Goal: Use online tool/utility: Utilize a website feature to perform a specific function

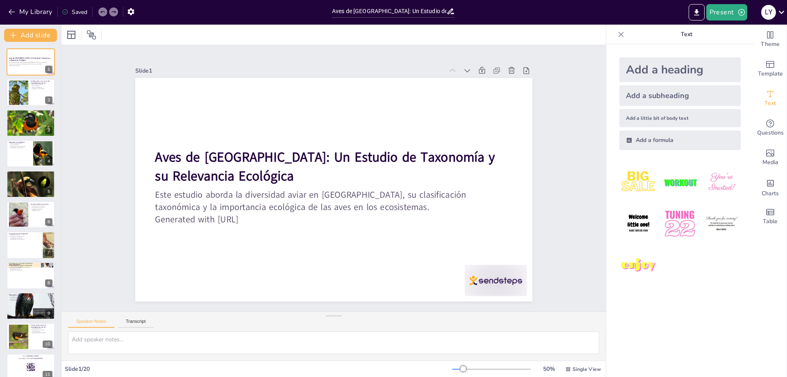
checkbox input "true"
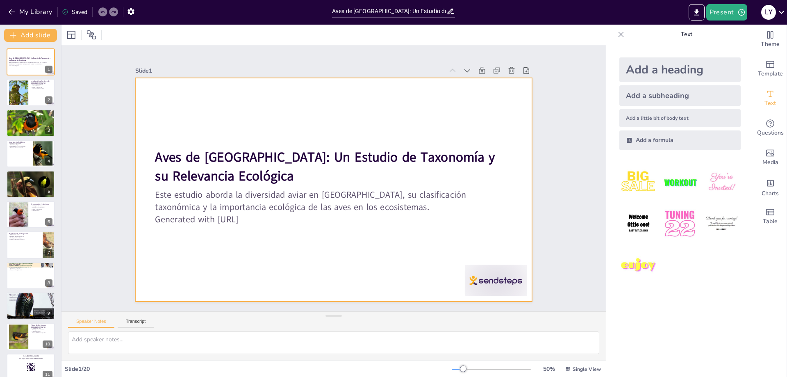
checkbox input "true"
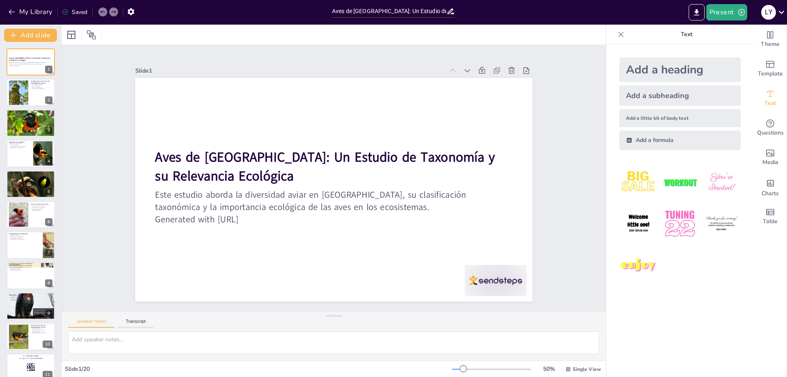
checkbox input "true"
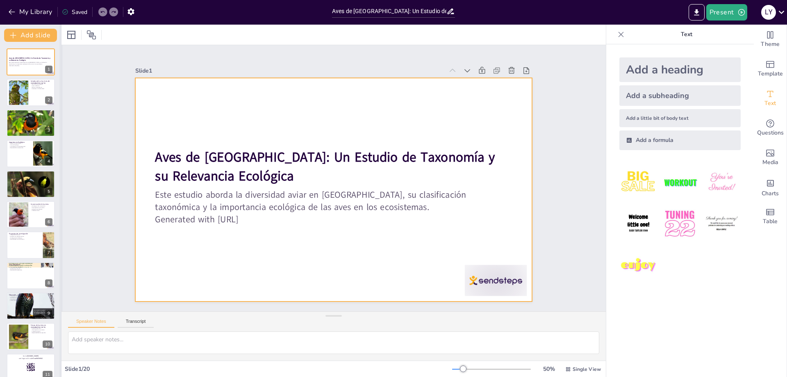
checkbox input "true"
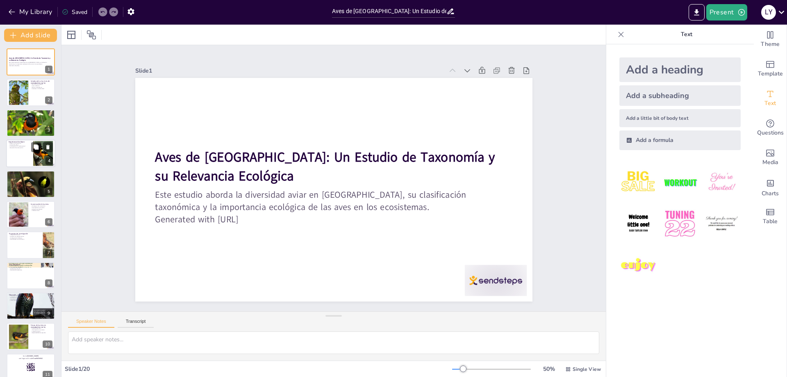
checkbox input "true"
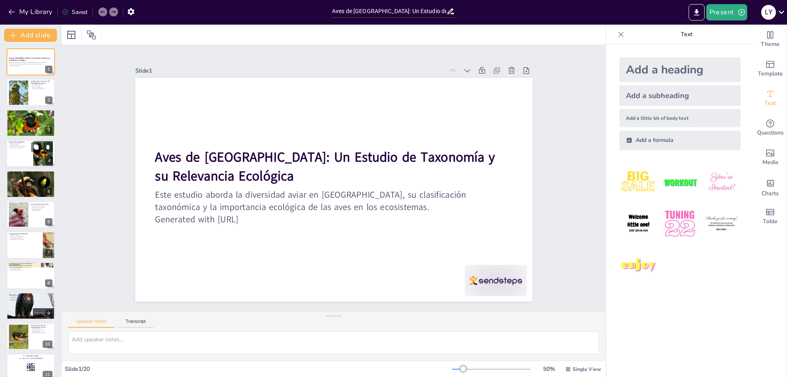
checkbox input "true"
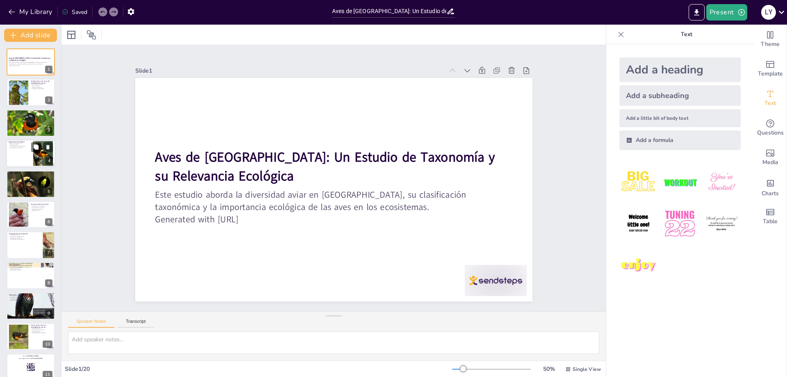
checkbox input "true"
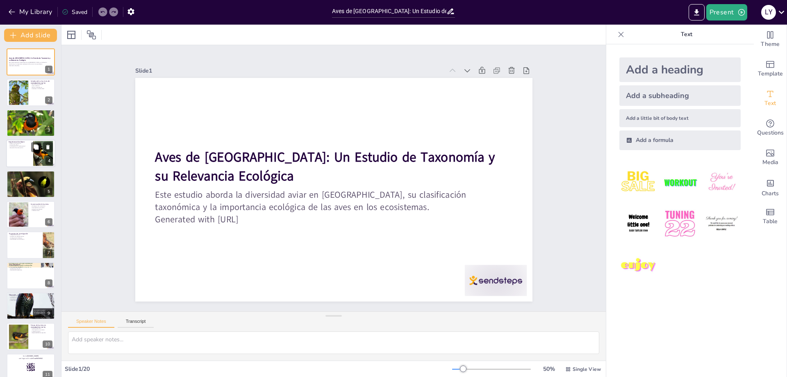
checkbox input "true"
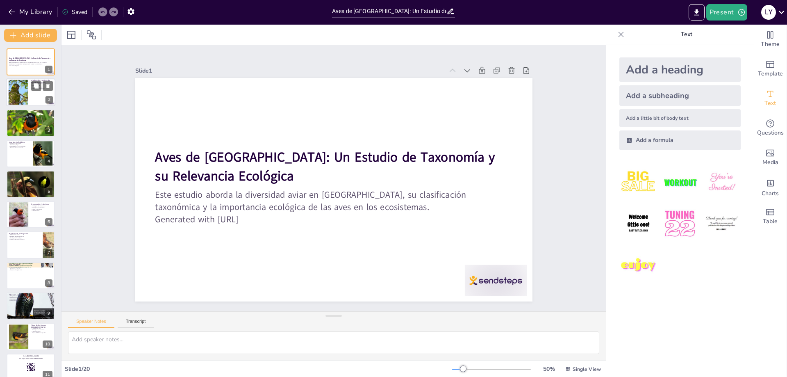
checkbox input "true"
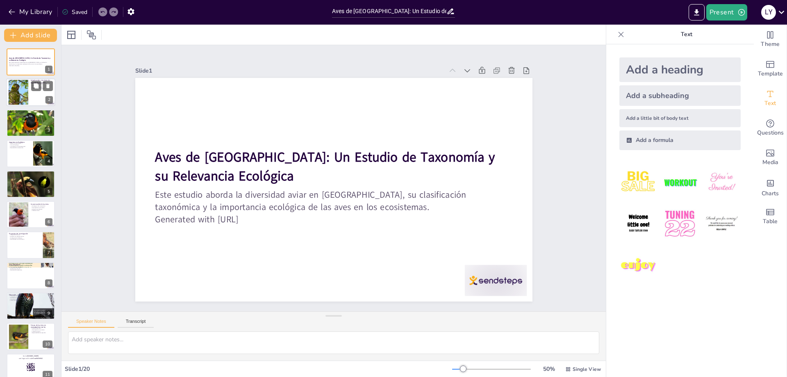
checkbox input "true"
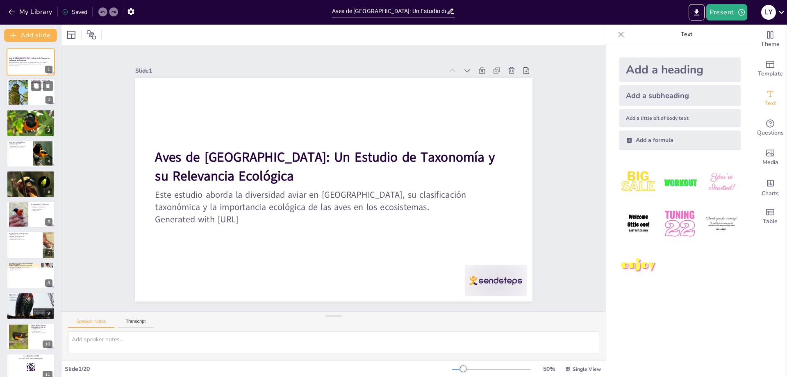
checkbox input "true"
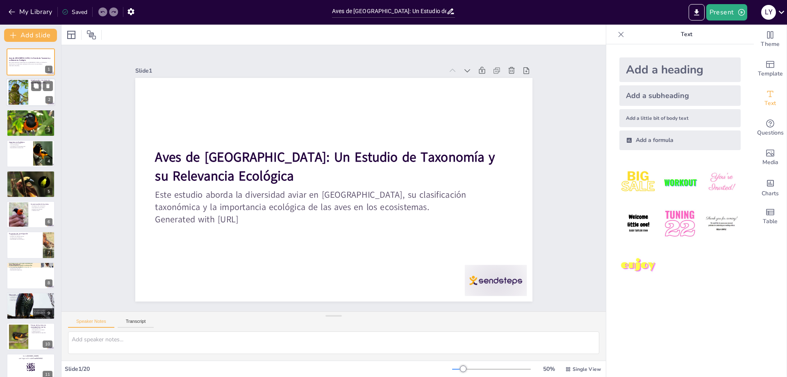
checkbox input "true"
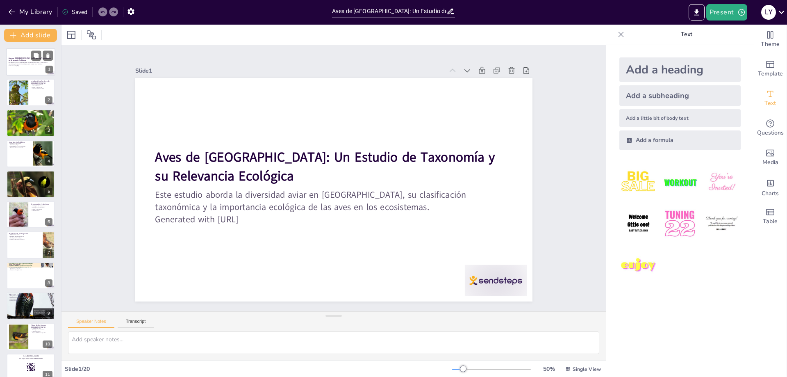
checkbox input "true"
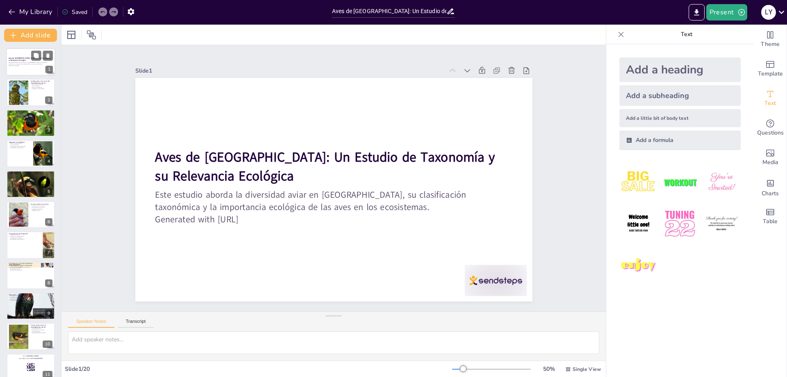
checkbox input "true"
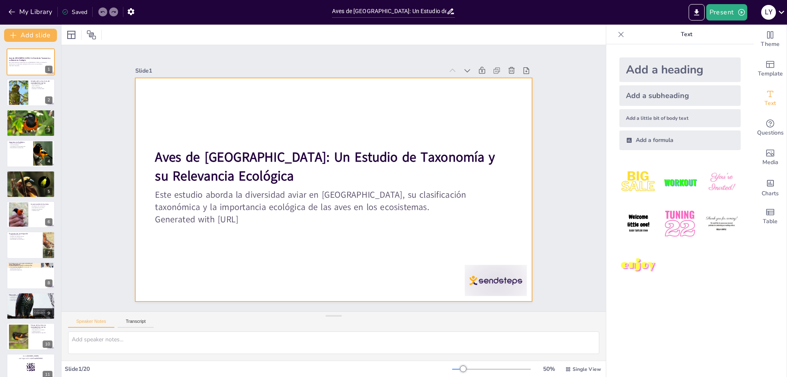
checkbox input "true"
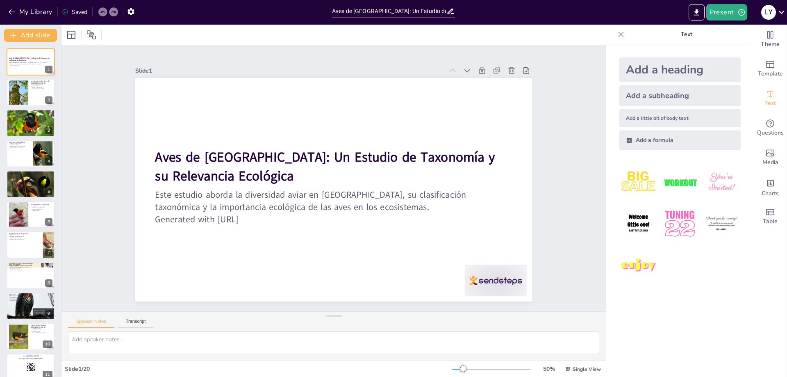
checkbox input "true"
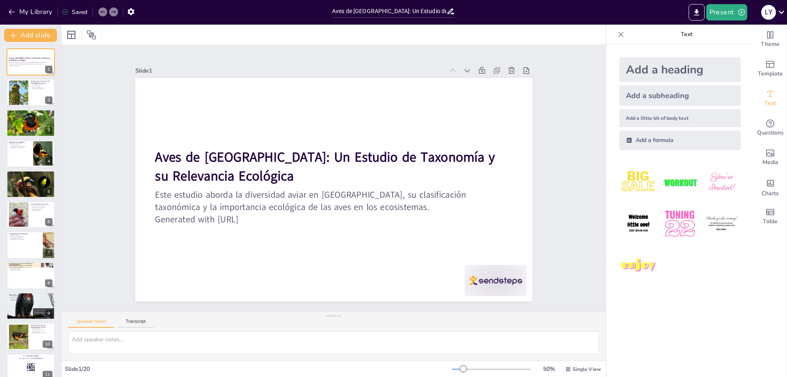
checkbox input "true"
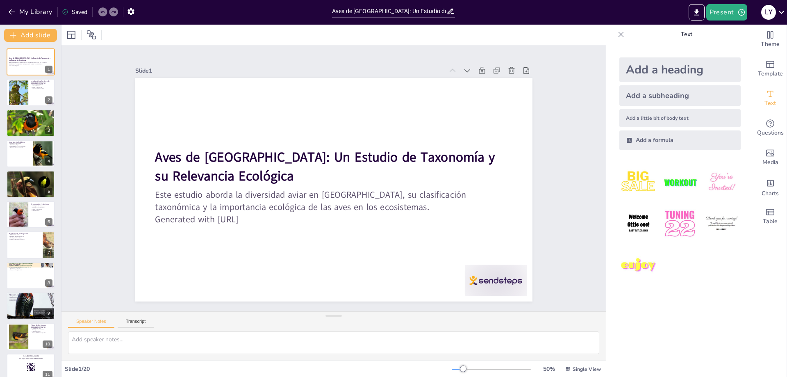
checkbox input "true"
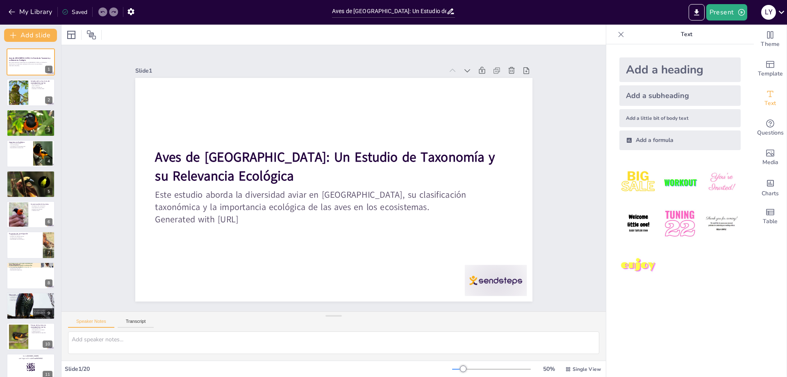
checkbox input "true"
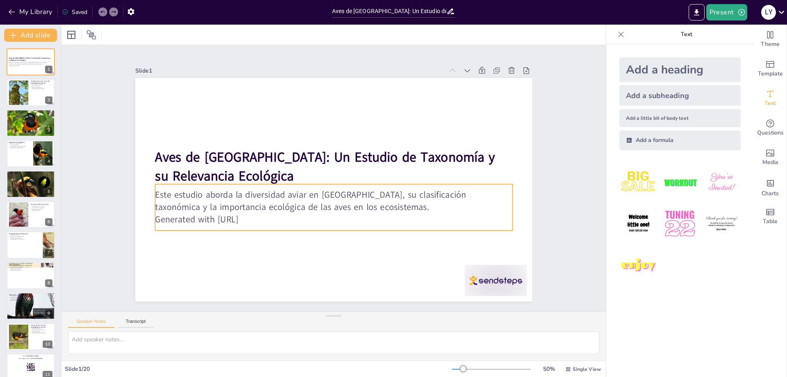
checkbox input "true"
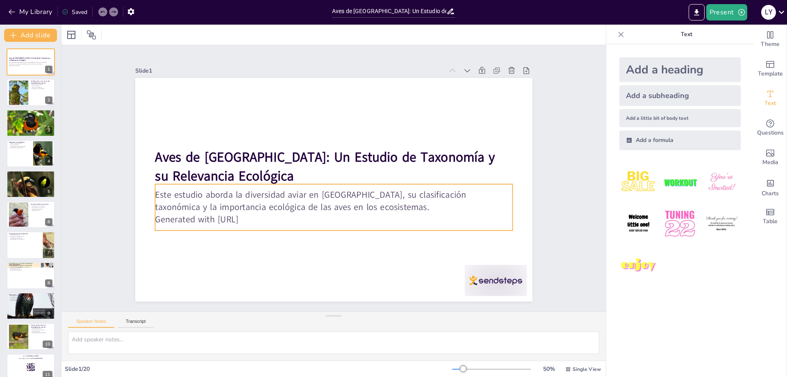
checkbox input "true"
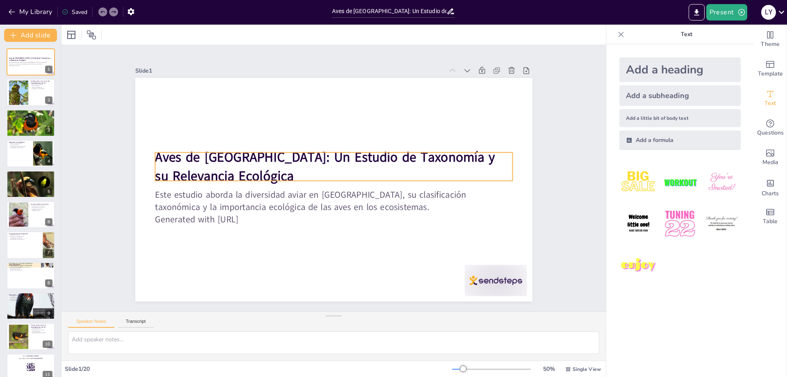
checkbox input "true"
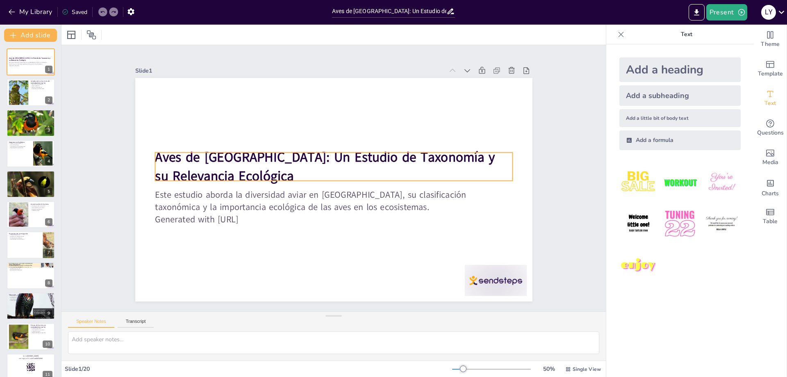
checkbox input "true"
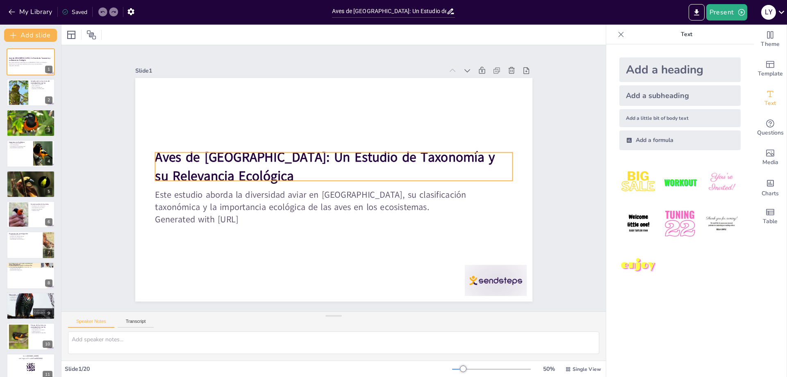
checkbox input "true"
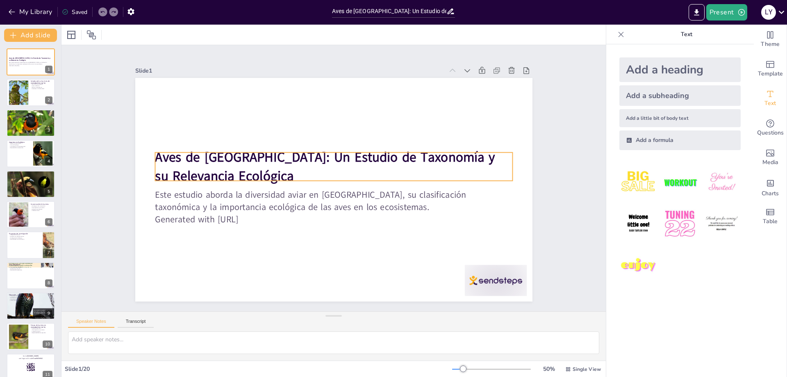
checkbox input "true"
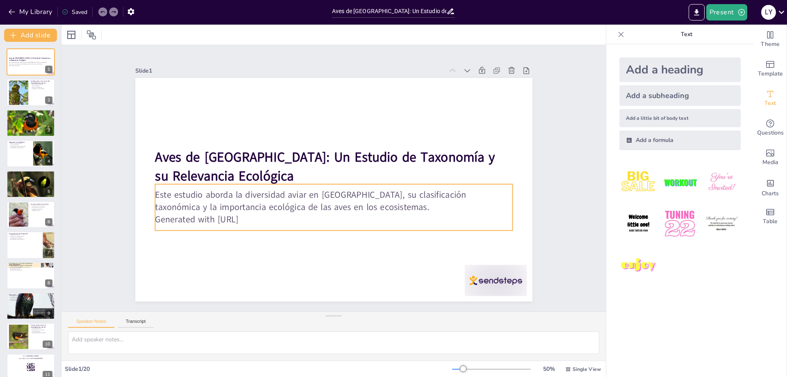
checkbox input "true"
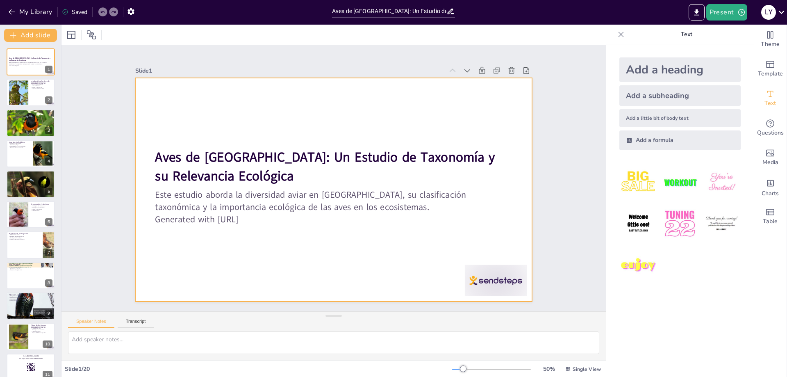
checkbox input "true"
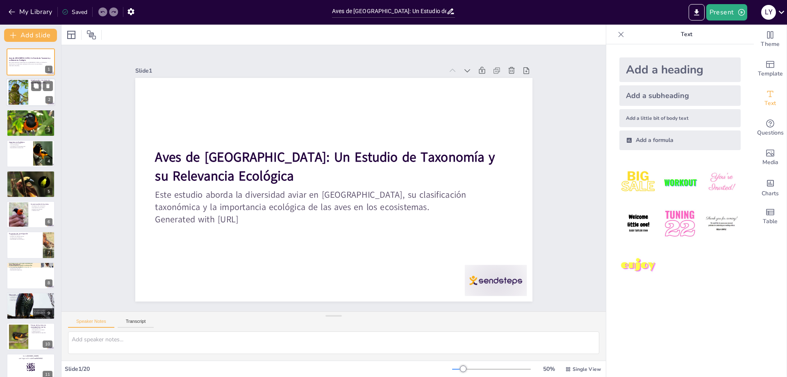
checkbox input "true"
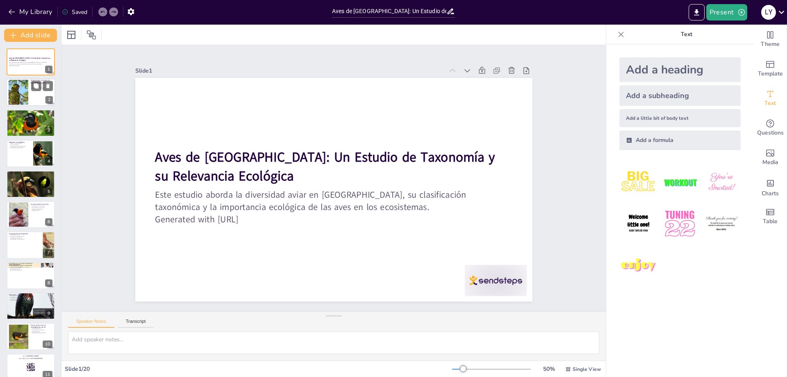
checkbox input "true"
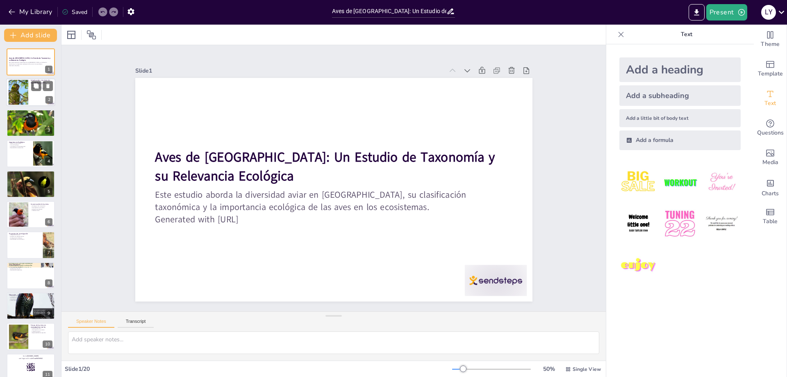
click at [25, 93] on div at bounding box center [19, 92] width 38 height 25
checkbox input "true"
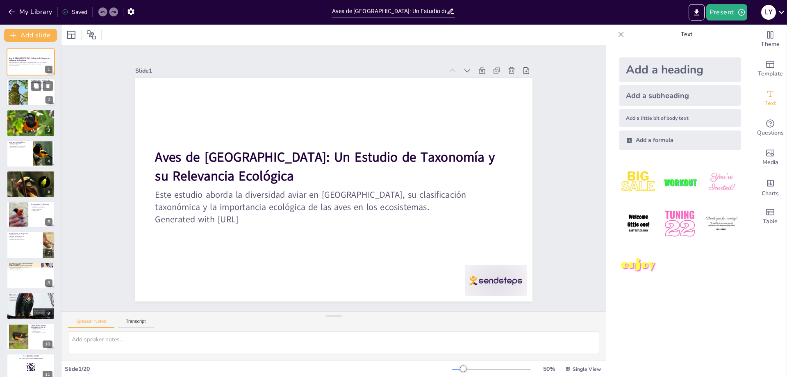
checkbox input "true"
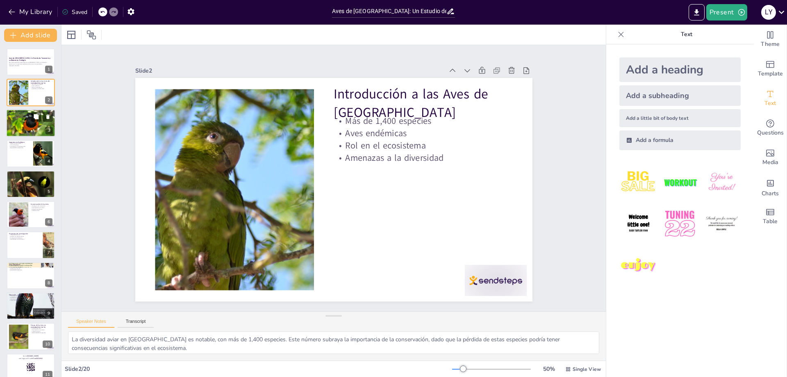
checkbox input "true"
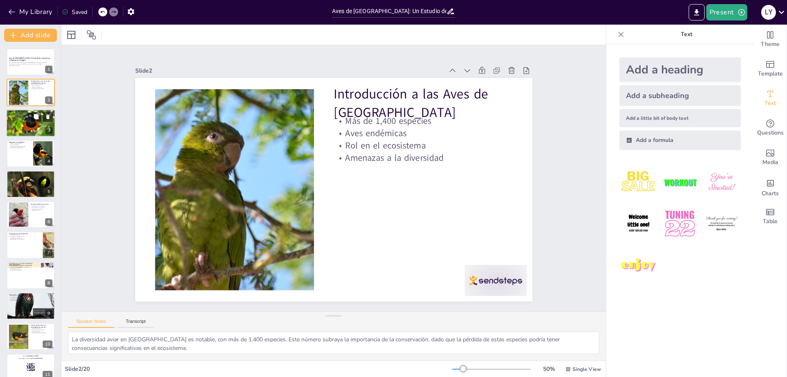
checkbox input "true"
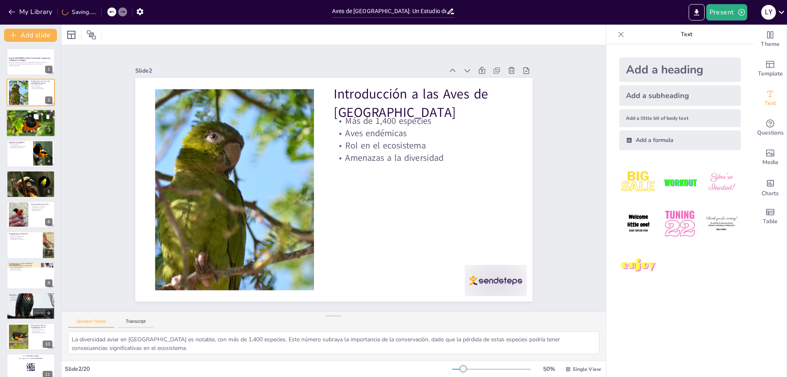
click at [25, 124] on div at bounding box center [30, 123] width 49 height 37
checkbox input "true"
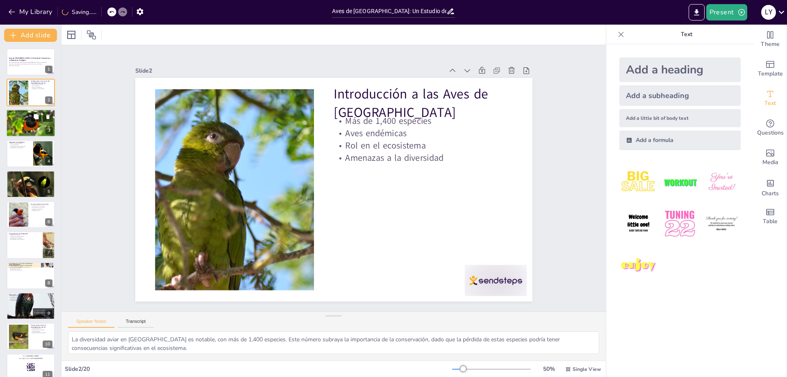
checkbox input "true"
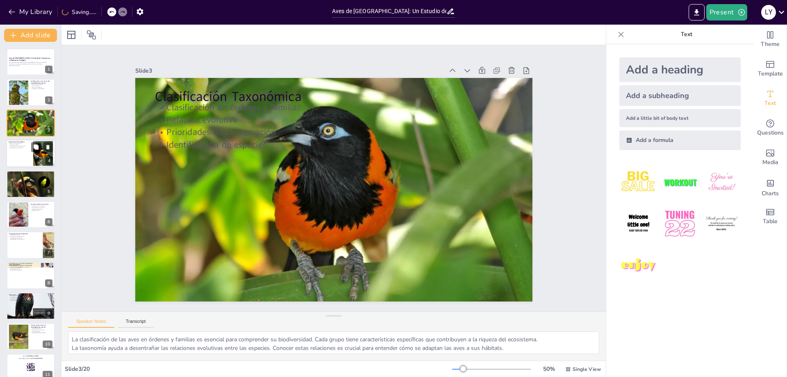
checkbox input "true"
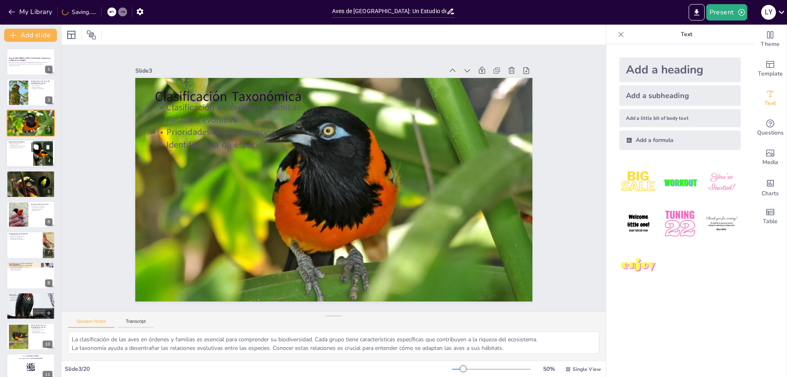
checkbox input "true"
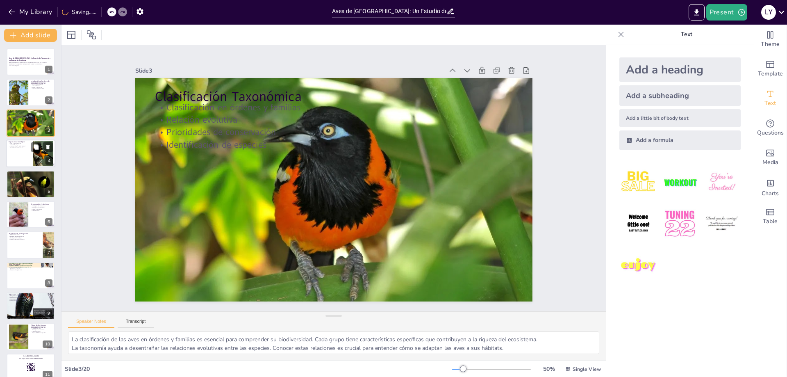
checkbox input "true"
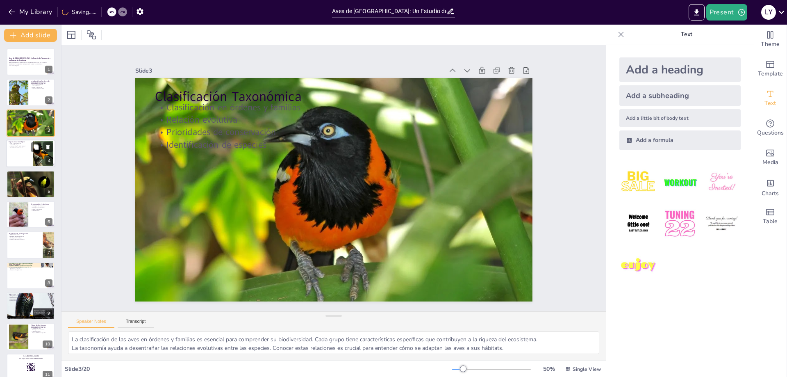
click at [29, 157] on div at bounding box center [30, 153] width 49 height 28
checkbox input "true"
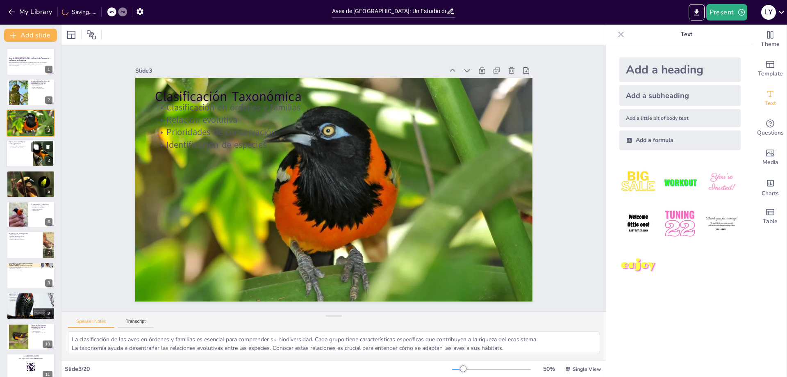
checkbox input "true"
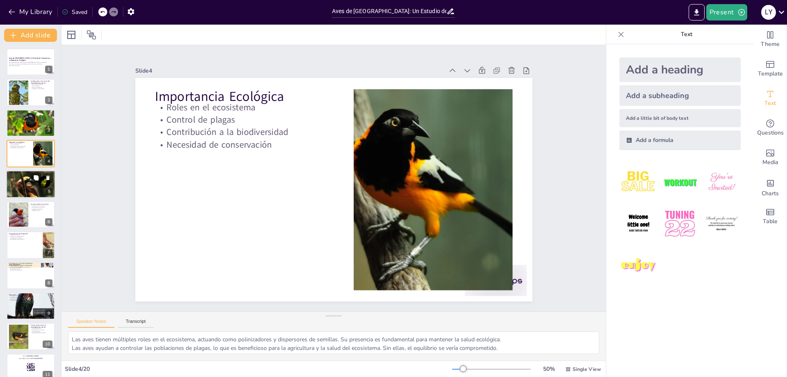
checkbox input "true"
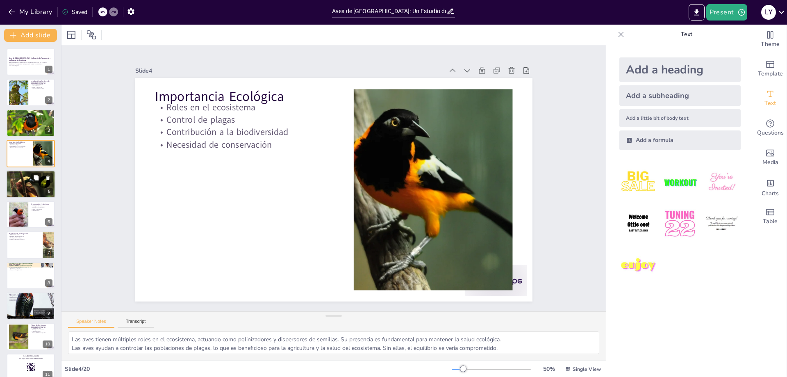
checkbox input "true"
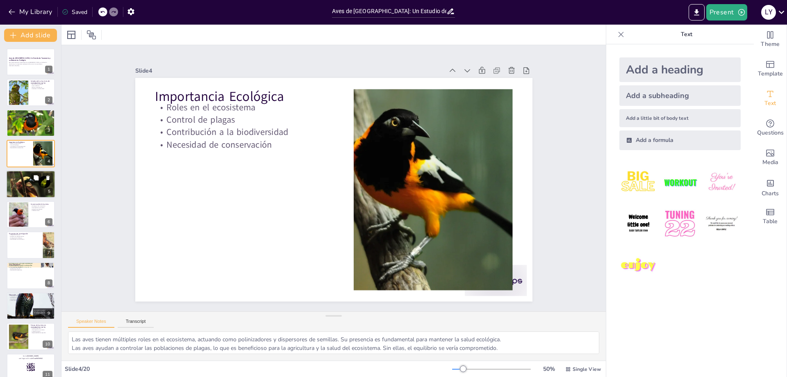
checkbox input "true"
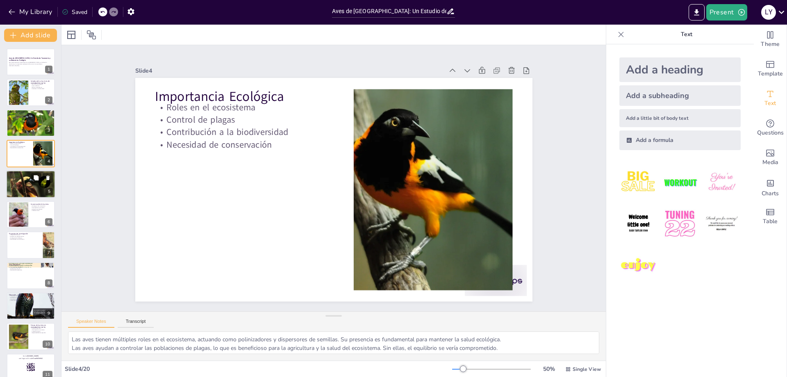
click at [24, 190] on div at bounding box center [30, 184] width 49 height 28
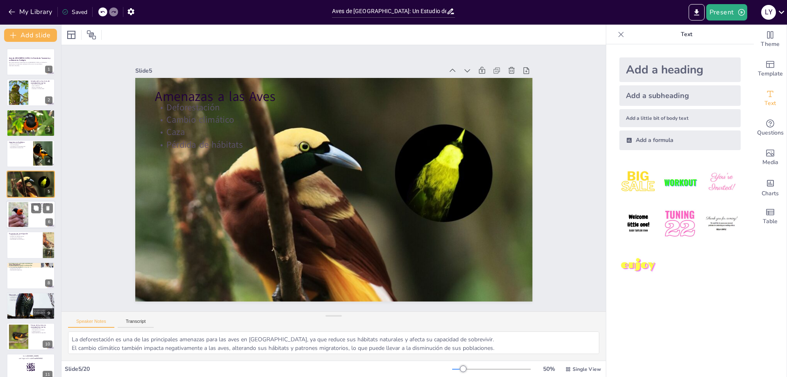
click at [23, 203] on div at bounding box center [18, 214] width 29 height 25
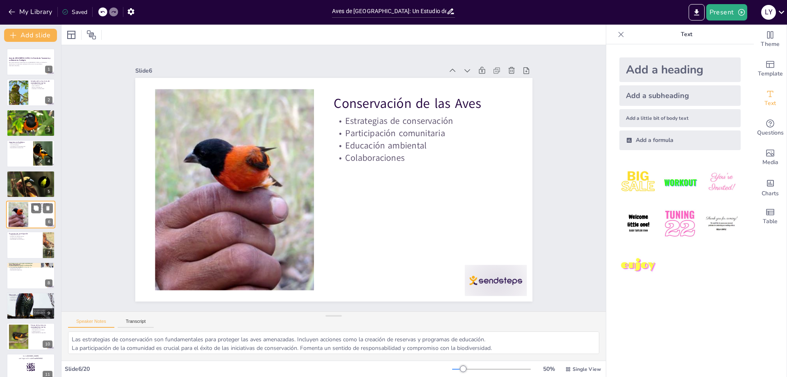
scroll to position [5, 0]
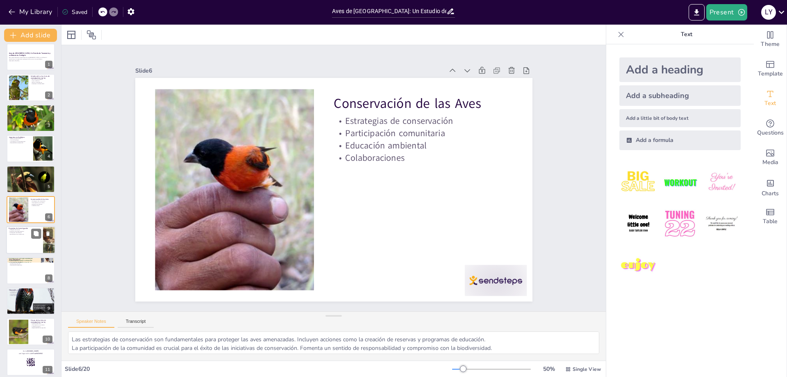
click at [24, 231] on p "Estudios de comportamiento" at bounding box center [25, 231] width 32 height 2
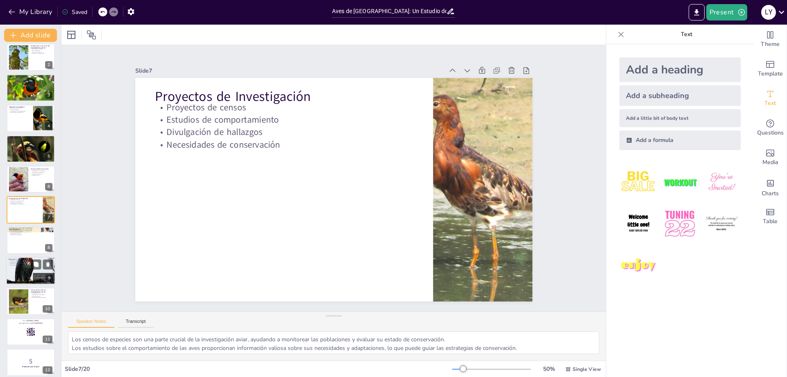
click at [30, 265] on p "Cambio positivo" at bounding box center [31, 266] width 44 height 2
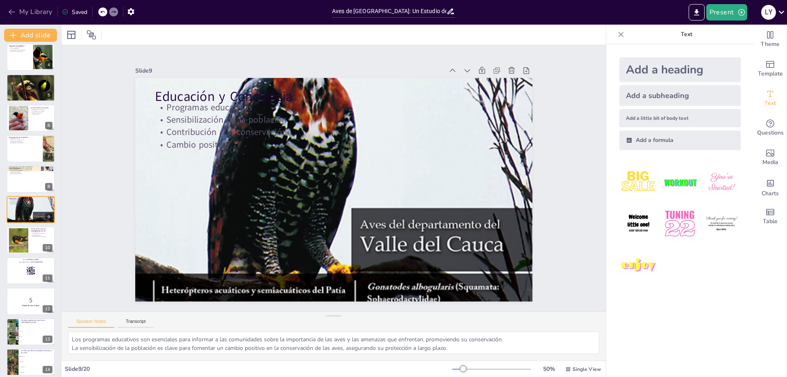
click at [11, 12] on icon "button" at bounding box center [12, 11] width 6 height 5
